Goal: Obtain resource: Obtain resource

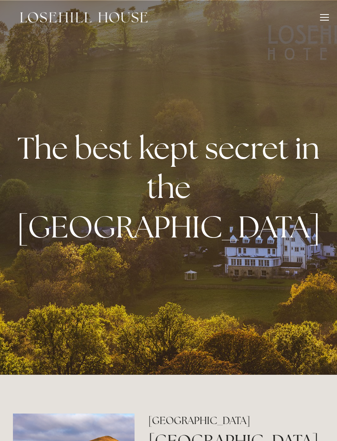
click at [324, 19] on div at bounding box center [324, 18] width 9 height 9
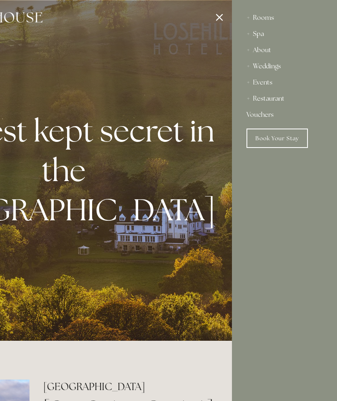
click at [282, 100] on div "Restaurant" at bounding box center [284, 98] width 76 height 16
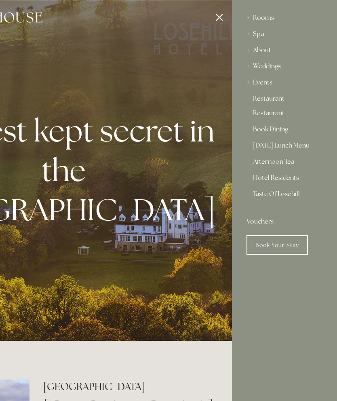
click at [274, 95] on div "Restaurant" at bounding box center [284, 98] width 76 height 16
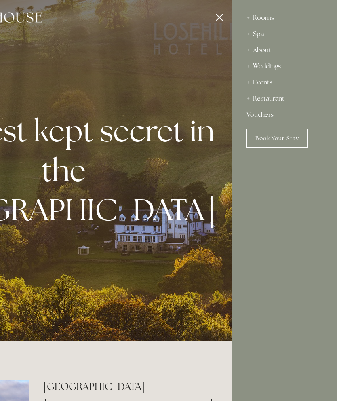
click at [278, 100] on div "Restaurant" at bounding box center [284, 98] width 76 height 16
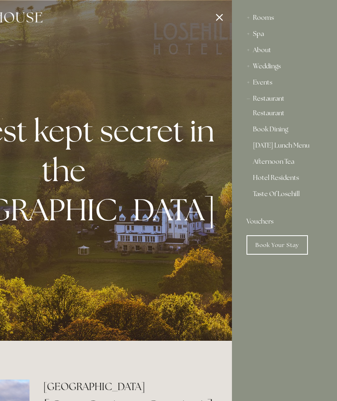
click at [284, 198] on link "Taste Of Losehill" at bounding box center [284, 197] width 63 height 13
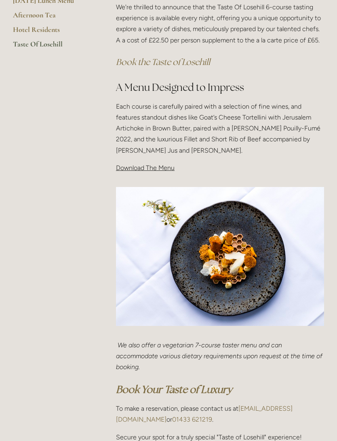
scroll to position [207, 0]
click at [144, 170] on span "Download The Menu" at bounding box center [145, 169] width 59 height 8
click at [164, 165] on span "Download The Menu" at bounding box center [145, 169] width 59 height 8
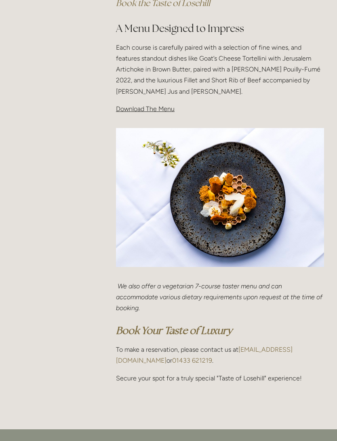
scroll to position [268, 0]
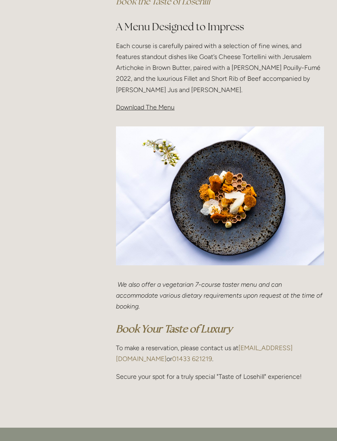
click at [151, 107] on span "Download The Menu" at bounding box center [145, 108] width 59 height 8
click at [140, 110] on p "Download The Menu" at bounding box center [220, 107] width 208 height 11
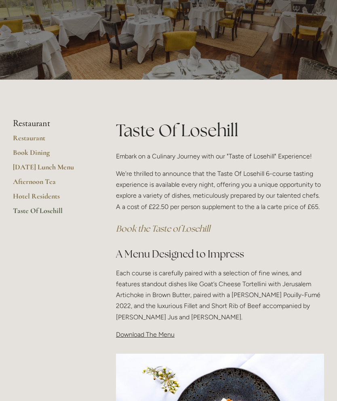
scroll to position [41, 0]
click at [31, 142] on link "Restaurant" at bounding box center [51, 141] width 77 height 15
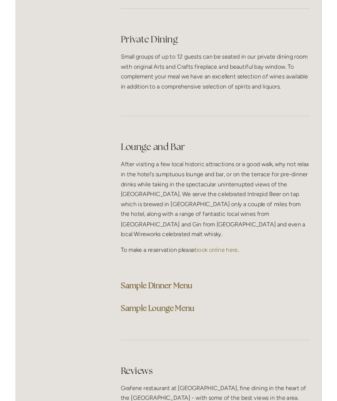
scroll to position [2049, 0]
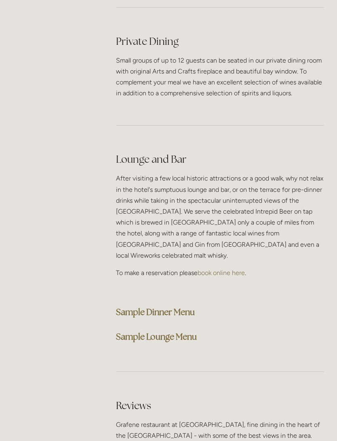
click at [168, 307] on strong "Sample Dinner Menu" at bounding box center [155, 312] width 79 height 11
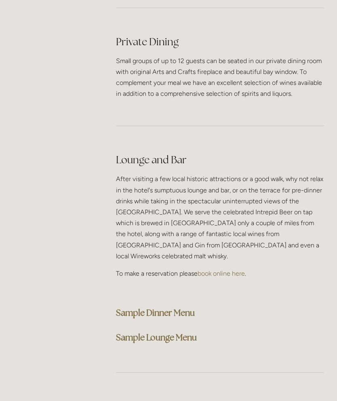
scroll to position [2072, 0]
